Goal: Information Seeking & Learning: Learn about a topic

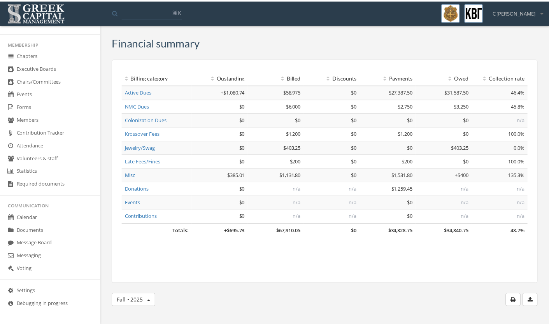
scroll to position [159, 0]
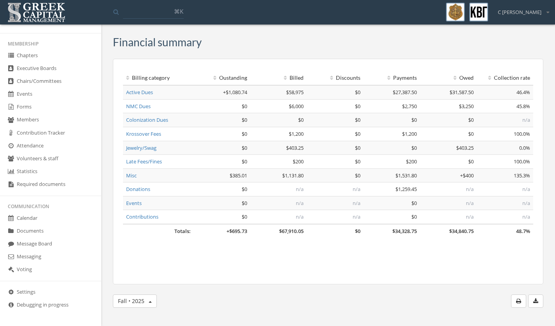
click at [51, 252] on link "Messaging" at bounding box center [50, 256] width 101 height 13
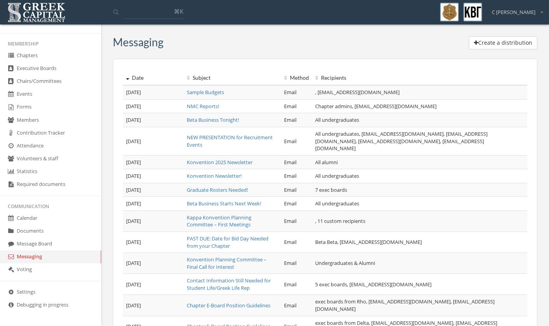
click at [202, 91] on link "Sample Budgets" at bounding box center [205, 92] width 37 height 7
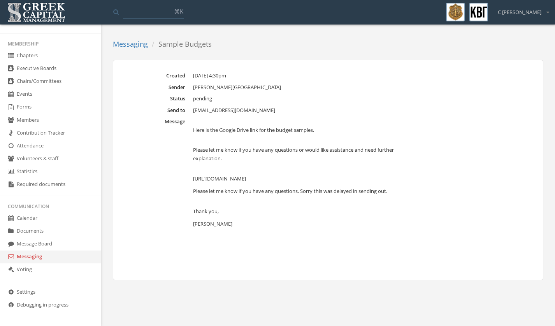
click at [80, 256] on link "Messaging" at bounding box center [50, 256] width 101 height 13
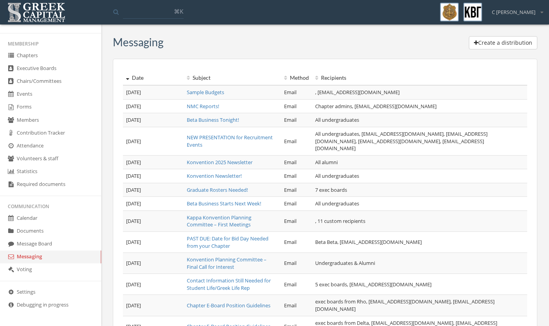
click at [218, 172] on link "Konvention Newsletter!" at bounding box center [214, 175] width 55 height 7
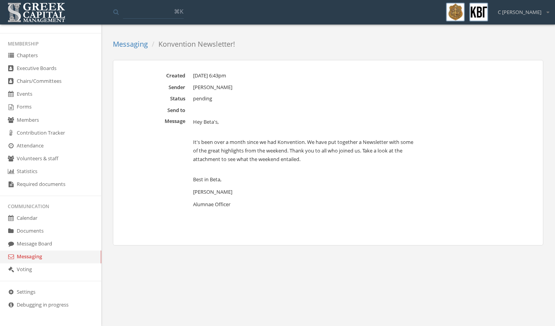
click at [143, 42] on link "Messaging" at bounding box center [130, 43] width 35 height 9
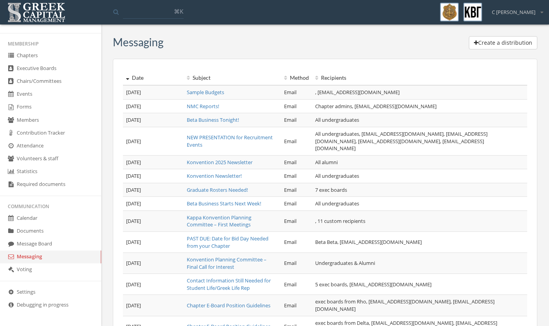
click at [224, 200] on link "Beta Business Starts Next Week!" at bounding box center [224, 203] width 74 height 7
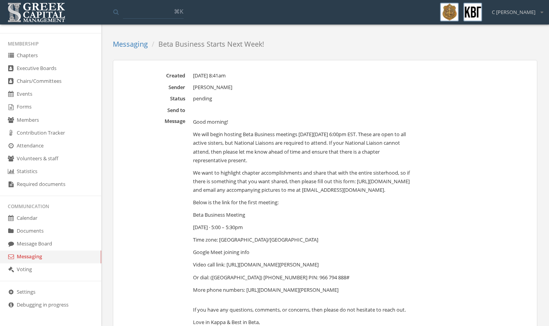
click at [145, 46] on link "Messaging" at bounding box center [130, 43] width 35 height 9
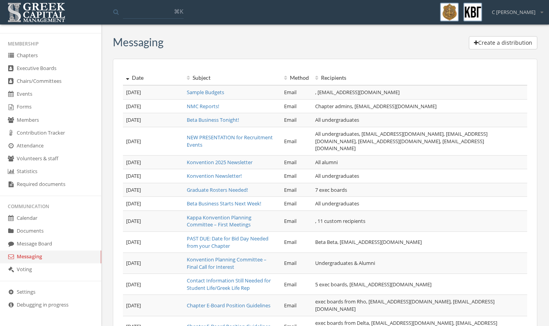
click at [199, 277] on link "Contact Information Still Needed for Student Life/Greek Life Rep" at bounding box center [229, 284] width 84 height 14
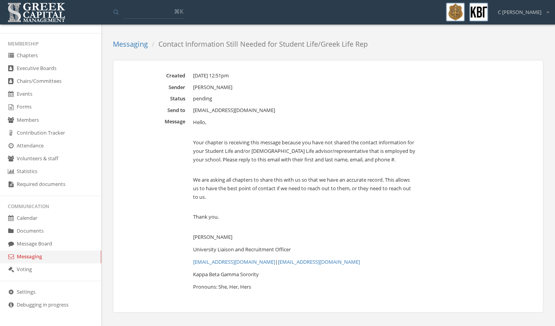
click at [132, 44] on link "Messaging" at bounding box center [130, 43] width 35 height 9
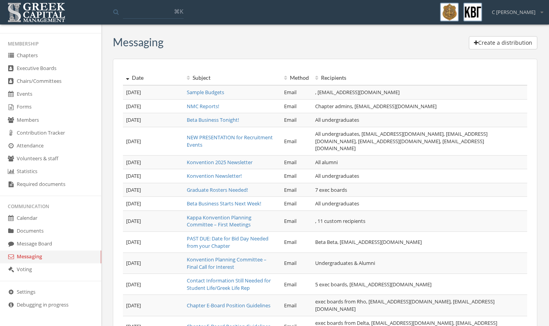
click at [221, 159] on link "Konvention 2025 Newsletter" at bounding box center [220, 162] width 66 height 7
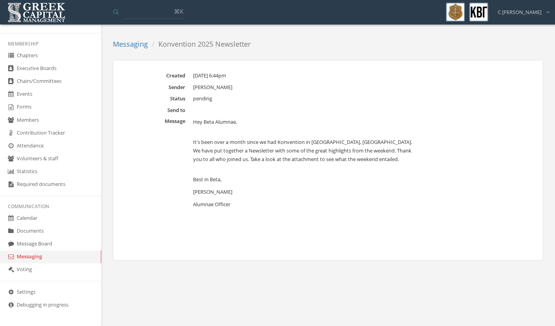
click at [134, 46] on link "Messaging" at bounding box center [130, 43] width 35 height 9
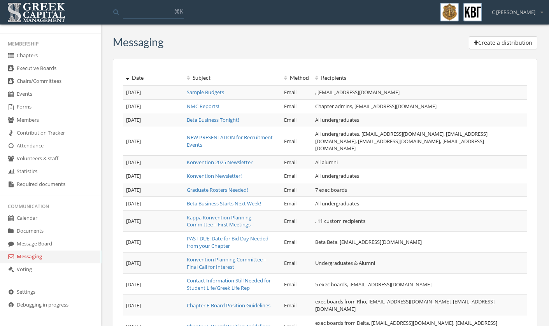
click at [152, 59] on div "Date Subject Method Recipients [DATE] Sample Budgets Email , [EMAIL_ADDRESS][DO…" at bounding box center [325, 270] width 424 height 422
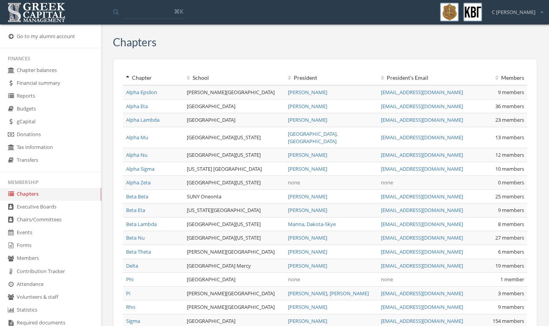
click at [33, 214] on link "Executive Boards" at bounding box center [50, 207] width 101 height 13
